Goal: Transaction & Acquisition: Obtain resource

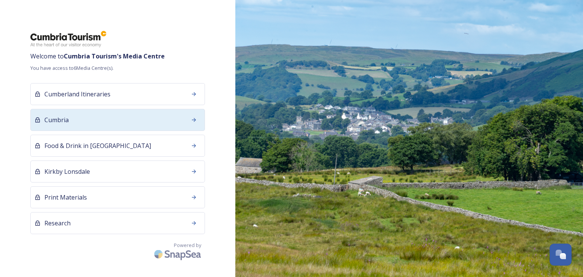
click at [70, 119] on div "Cumbria" at bounding box center [117, 120] width 174 height 22
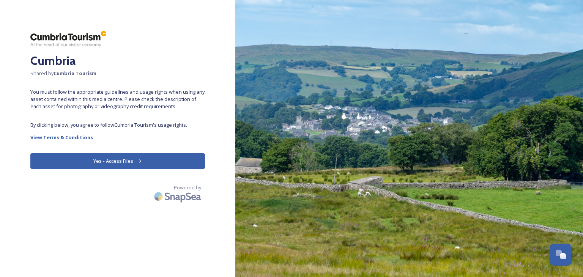
click at [126, 166] on button "Yes - Access Files" at bounding box center [117, 161] width 174 height 16
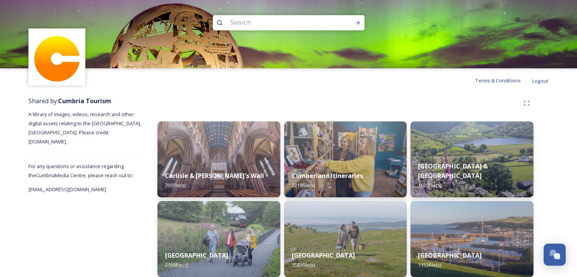
click at [267, 22] on input at bounding box center [278, 22] width 104 height 17
type input "[PERSON_NAME]"
click at [353, 21] on div "Run Search" at bounding box center [358, 23] width 14 height 14
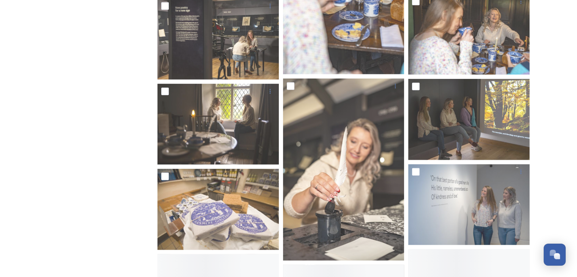
scroll to position [4703, 0]
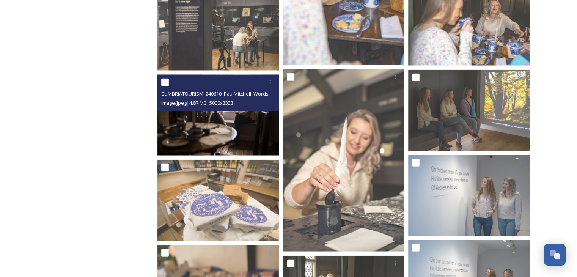
click at [226, 132] on img at bounding box center [217, 114] width 121 height 81
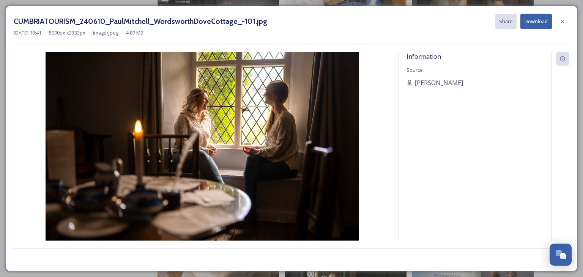
click at [537, 20] on button "Download" at bounding box center [535, 22] width 31 height 16
click at [531, 25] on button "Download" at bounding box center [535, 22] width 31 height 16
click at [562, 23] on icon at bounding box center [562, 22] width 6 height 6
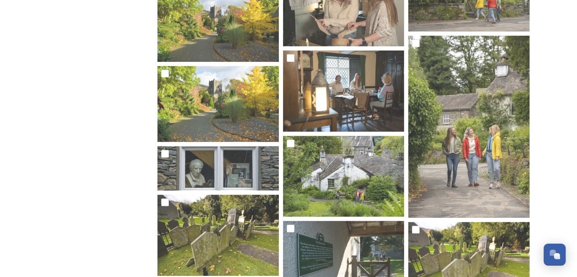
scroll to position [6016, 0]
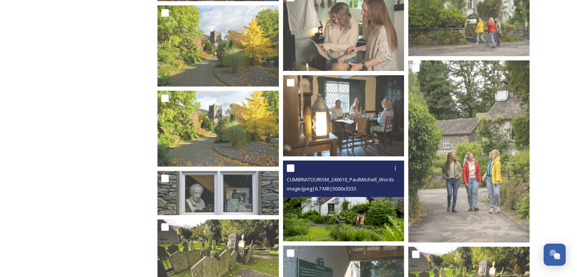
click at [371, 207] on img at bounding box center [343, 200] width 121 height 81
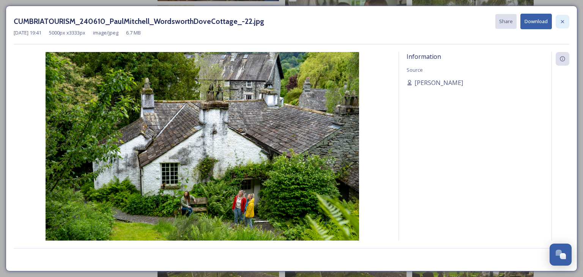
click at [565, 20] on div at bounding box center [562, 22] width 14 height 14
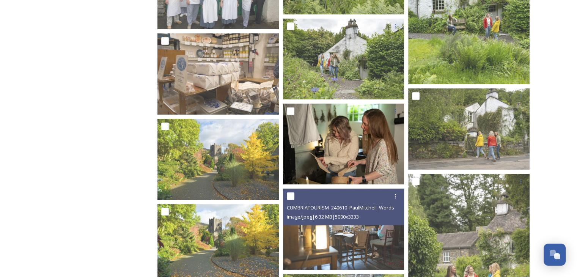
scroll to position [5902, 0]
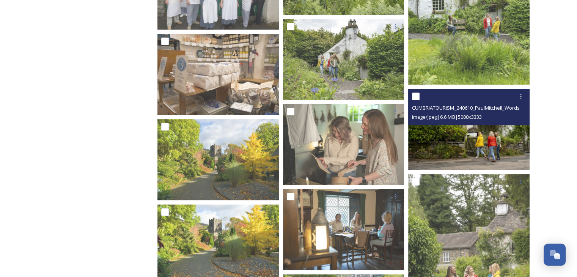
click at [460, 139] on img at bounding box center [468, 129] width 121 height 81
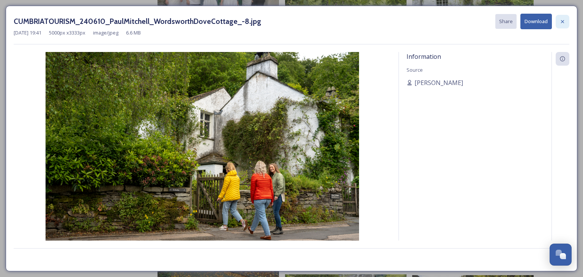
click at [564, 24] on icon at bounding box center [562, 22] width 6 height 6
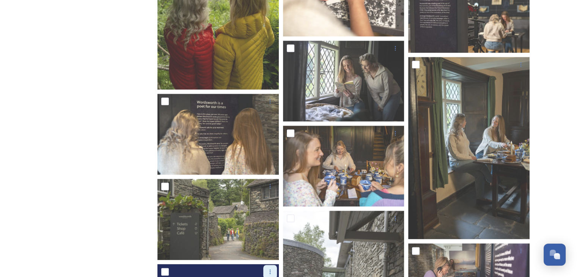
scroll to position [3816, 0]
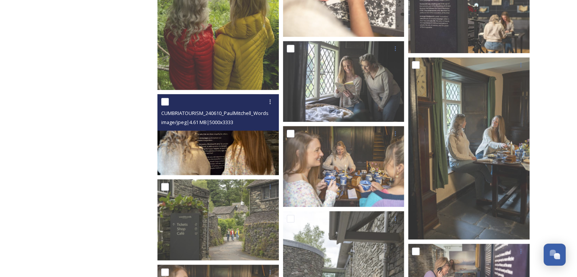
click at [218, 150] on img at bounding box center [217, 134] width 121 height 81
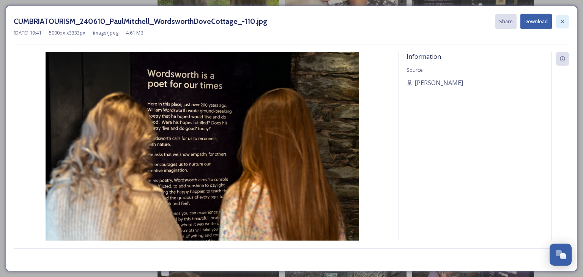
click at [569, 21] on div at bounding box center [562, 22] width 14 height 14
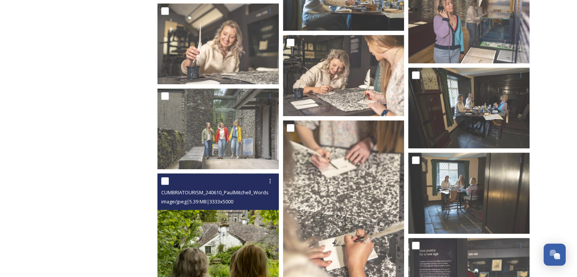
scroll to position [3513, 0]
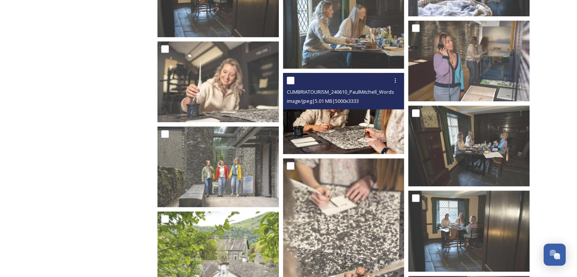
click at [327, 130] on img at bounding box center [343, 113] width 121 height 81
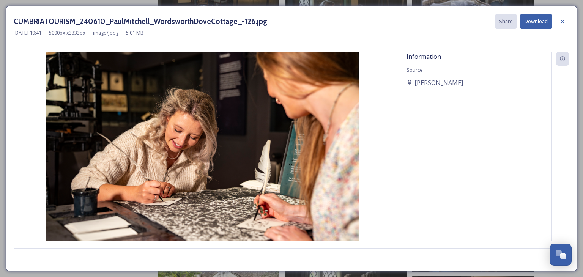
click at [542, 26] on button "Download" at bounding box center [535, 22] width 31 height 16
click at [562, 23] on icon at bounding box center [562, 22] width 6 height 6
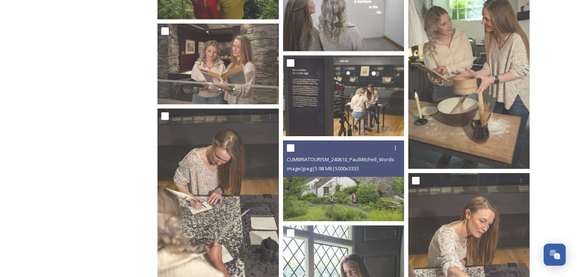
scroll to position [2906, 0]
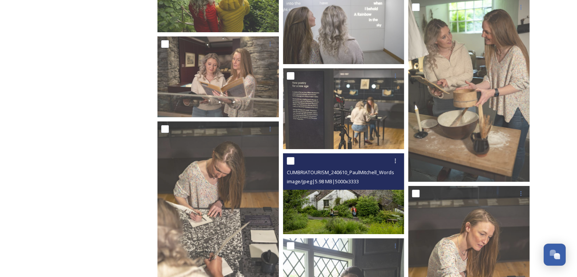
click at [343, 220] on img at bounding box center [343, 193] width 121 height 81
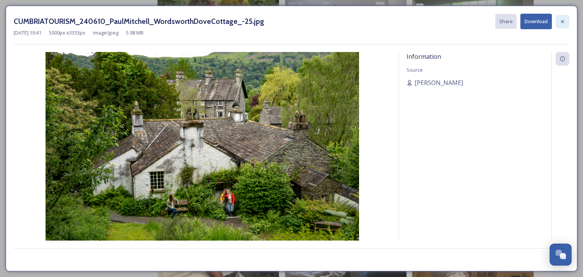
click at [563, 24] on icon at bounding box center [562, 22] width 6 height 6
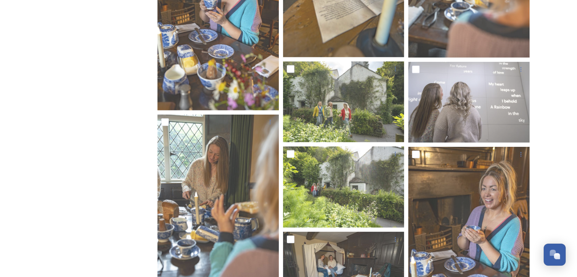
scroll to position [2186, 0]
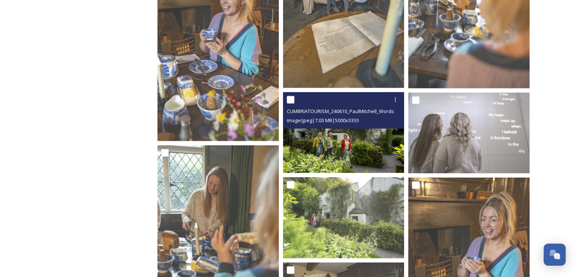
click at [323, 154] on img at bounding box center [343, 132] width 121 height 81
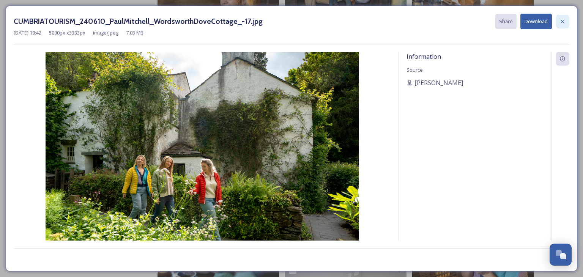
click at [565, 25] on div at bounding box center [562, 22] width 14 height 14
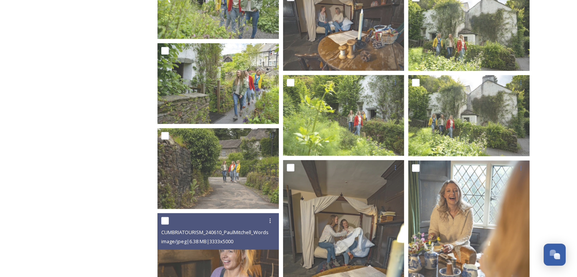
scroll to position [1920, 0]
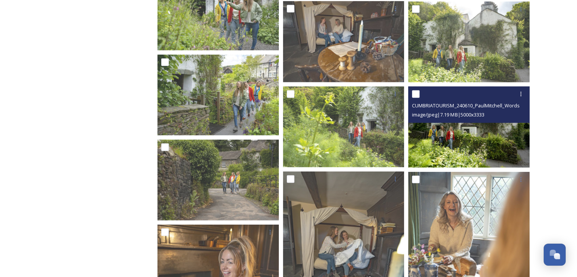
click at [489, 154] on img at bounding box center [468, 126] width 121 height 81
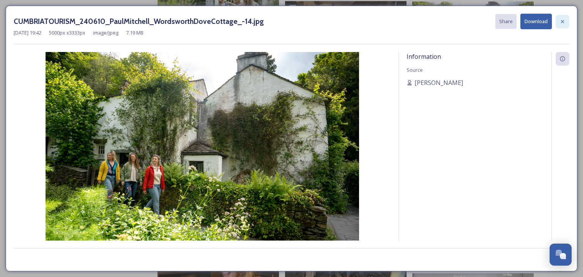
click at [564, 24] on div at bounding box center [562, 22] width 14 height 14
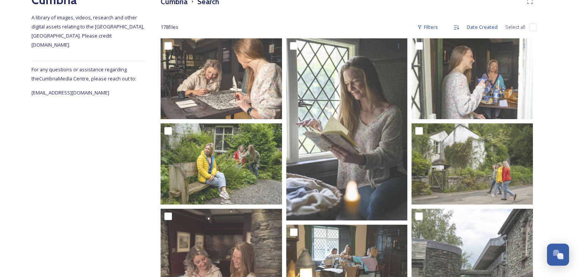
scroll to position [62, 0]
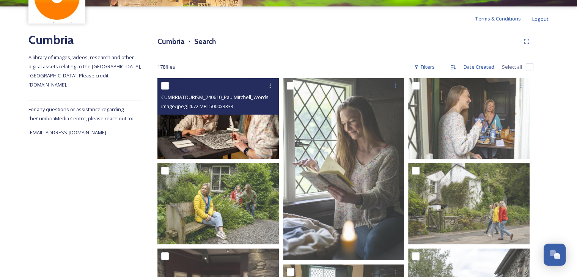
click at [225, 157] on img at bounding box center [217, 118] width 121 height 81
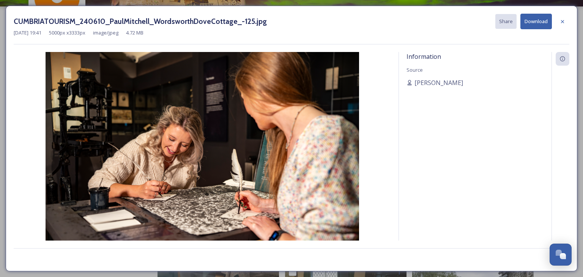
click at [537, 16] on button "Download" at bounding box center [535, 22] width 31 height 16
